Goal: Task Accomplishment & Management: Understand process/instructions

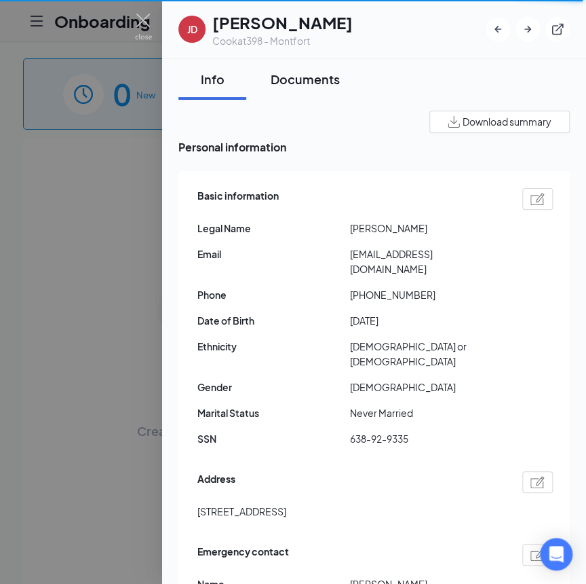
click at [285, 82] on div "Documents" at bounding box center [305, 79] width 69 height 17
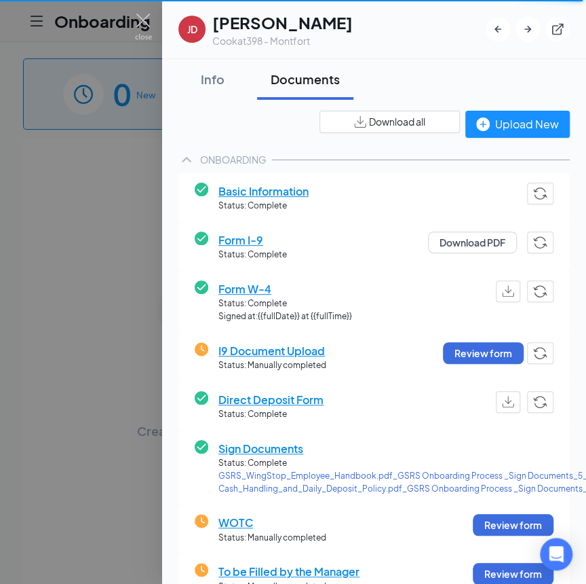
drag, startPoint x: 219, startPoint y: 83, endPoint x: 143, endPoint y: 96, distance: 77.7
click at [219, 82] on div "Info" at bounding box center [212, 79] width 41 height 17
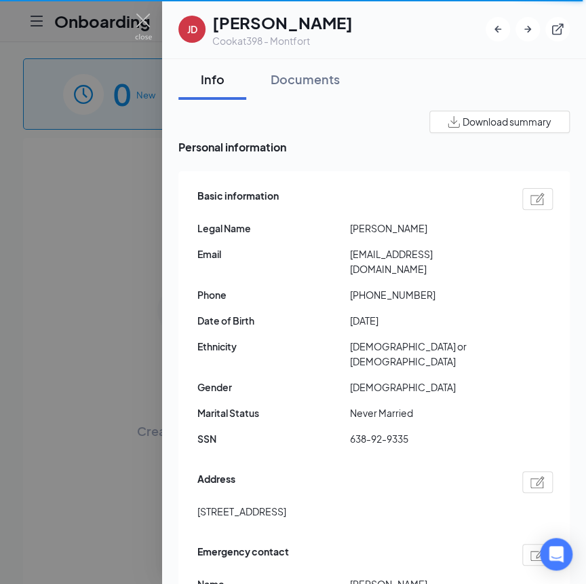
drag, startPoint x: 189, startPoint y: 480, endPoint x: 281, endPoint y: 496, distance: 93.1
click at [281, 496] on div "Basic information Legal Name [PERSON_NAME] Email [EMAIL_ADDRESS][DOMAIN_NAME] P…" at bounding box center [374, 433] width 392 height 525
copy span "10838, Benbrook D"
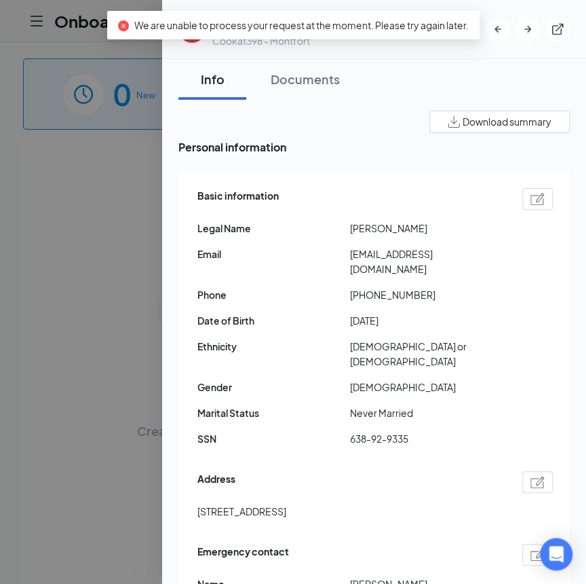
click at [286, 504] on span "[STREET_ADDRESS]" at bounding box center [241, 511] width 89 height 15
copy span "75228"
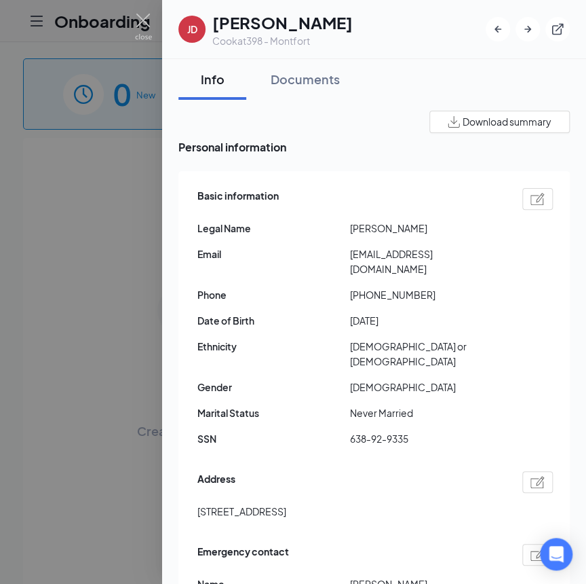
click at [356, 257] on span "[EMAIL_ADDRESS][DOMAIN_NAME]" at bounding box center [426, 261] width 153 height 30
drag, startPoint x: 352, startPoint y: 256, endPoint x: 435, endPoint y: 271, distance: 84.1
click at [435, 271] on div "Basic information Legal Name [PERSON_NAME] Email [EMAIL_ADDRESS][DOMAIN_NAME] P…" at bounding box center [375, 321] width 356 height 272
drag, startPoint x: 435, startPoint y: 271, endPoint x: 332, endPoint y: 245, distance: 106.3
click at [305, 235] on span "Legal Name" at bounding box center [273, 228] width 153 height 15
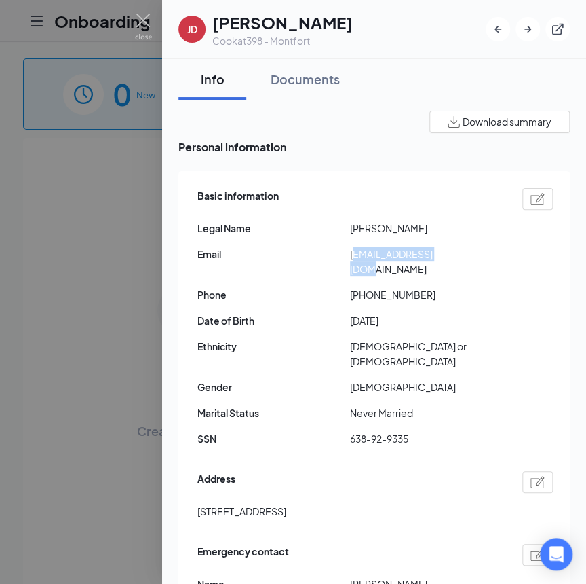
drag, startPoint x: 390, startPoint y: 251, endPoint x: 446, endPoint y: 257, distance: 56.0
click at [446, 257] on span "[EMAIL_ADDRESS][DOMAIN_NAME]" at bounding box center [426, 261] width 153 height 30
copy span "[EMAIL_ADDRESS][DOMAIN_NAME]"
click at [303, 80] on div "Documents" at bounding box center [305, 79] width 69 height 17
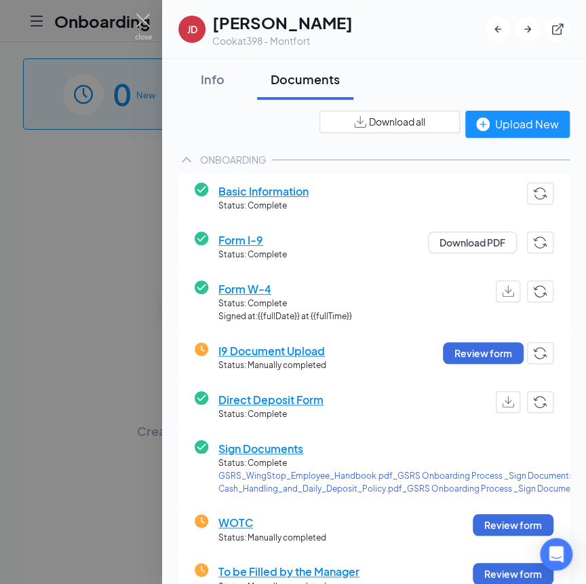
click at [280, 400] on span "Direct Deposit Form" at bounding box center [271, 399] width 105 height 17
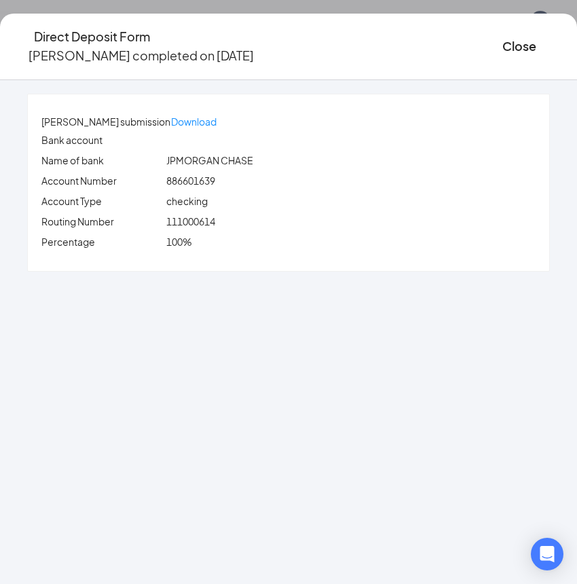
click at [215, 177] on span "886601639" at bounding box center [190, 180] width 49 height 12
click at [210, 179] on span "886601639" at bounding box center [190, 180] width 49 height 12
click at [210, 180] on span "886601639" at bounding box center [190, 180] width 49 height 12
copy span "886601639"
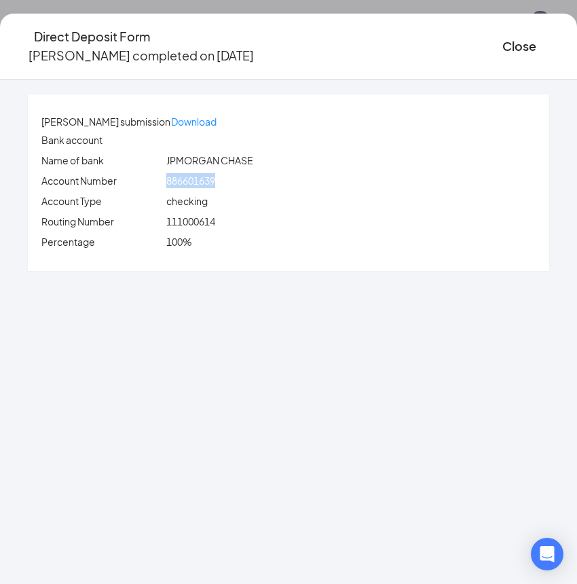
click at [213, 223] on span "111000614" at bounding box center [190, 221] width 49 height 12
copy span "111000614"
click at [502, 40] on button "Close" at bounding box center [519, 46] width 34 height 19
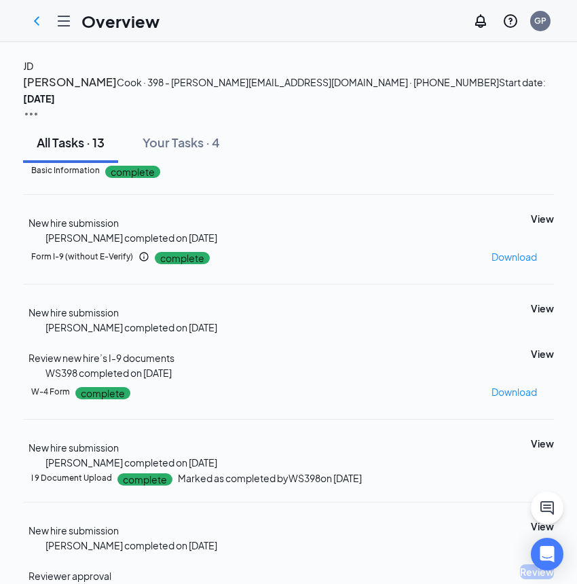
click at [33, 73] on h4 "JD" at bounding box center [28, 65] width 10 height 15
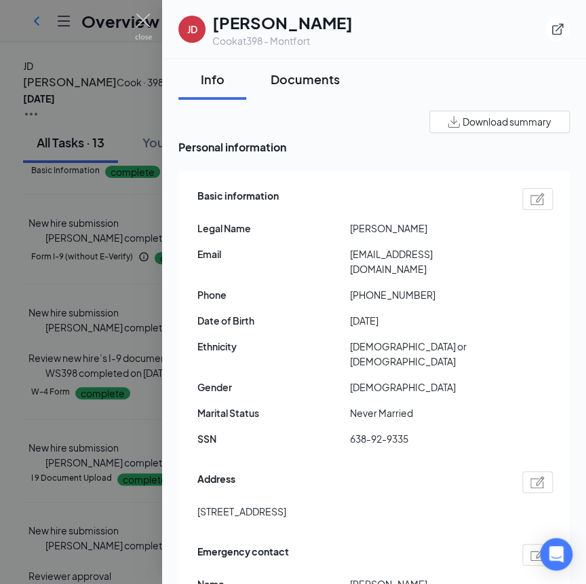
click at [301, 87] on div "Documents" at bounding box center [305, 79] width 69 height 17
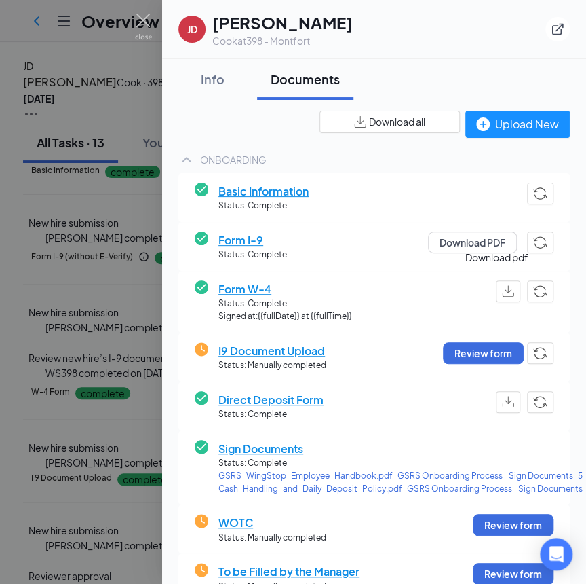
click at [502, 285] on img "button" at bounding box center [508, 291] width 12 height 12
